Goal: Go to known website: Access a specific website the user already knows

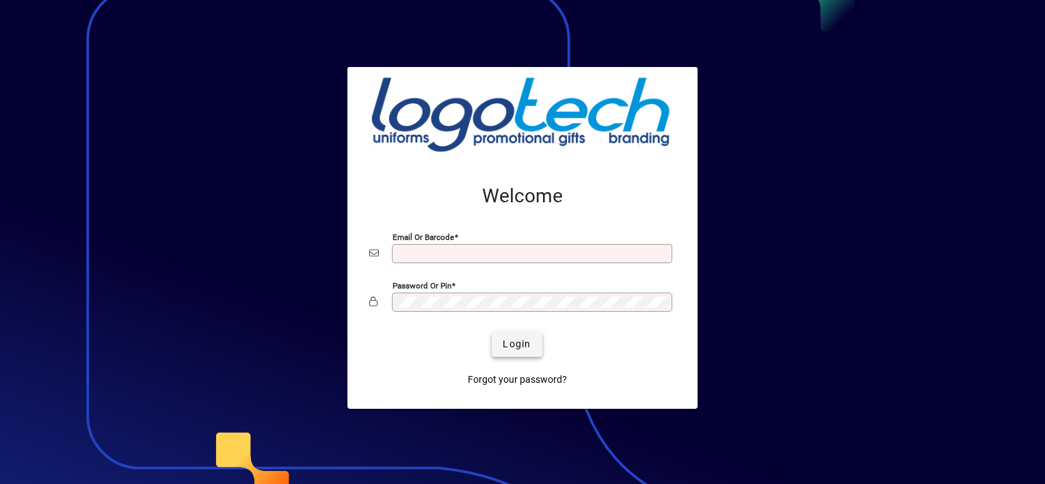
type input "**********"
click at [535, 349] on span "submit" at bounding box center [517, 344] width 50 height 33
